Goal: Task Accomplishment & Management: Use online tool/utility

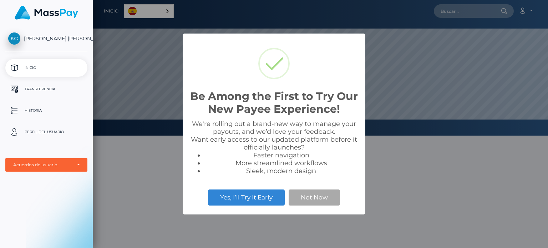
scroll to position [136, 455]
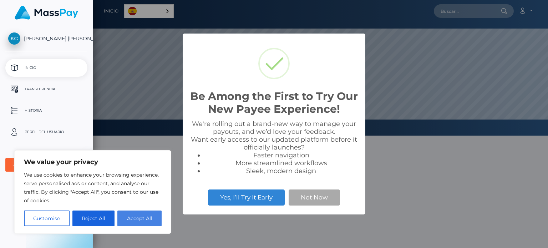
click at [138, 218] on button "Accept All" at bounding box center [139, 219] width 44 height 16
checkbox input "true"
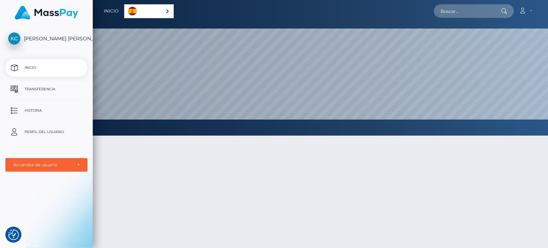
click at [39, 93] on p "Transferencia" at bounding box center [46, 89] width 76 height 11
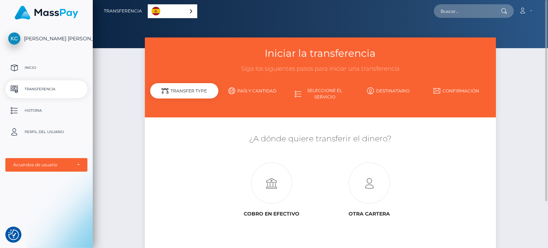
click at [243, 92] on link "País y cantidad" at bounding box center [252, 91] width 68 height 12
click at [455, 89] on link "Confirmación" at bounding box center [456, 91] width 68 height 12
click at [43, 65] on p "Inicio" at bounding box center [46, 67] width 76 height 11
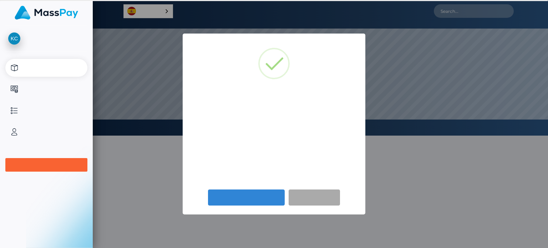
scroll to position [136, 455]
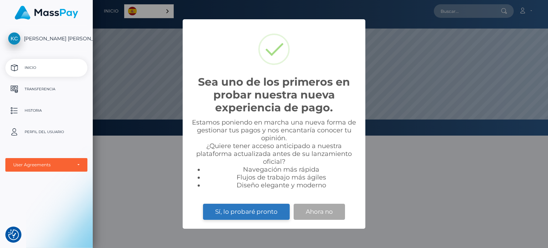
click at [255, 214] on button "Sí, lo probaré pronto" at bounding box center [246, 212] width 87 height 16
